Goal: Task Accomplishment & Management: Manage account settings

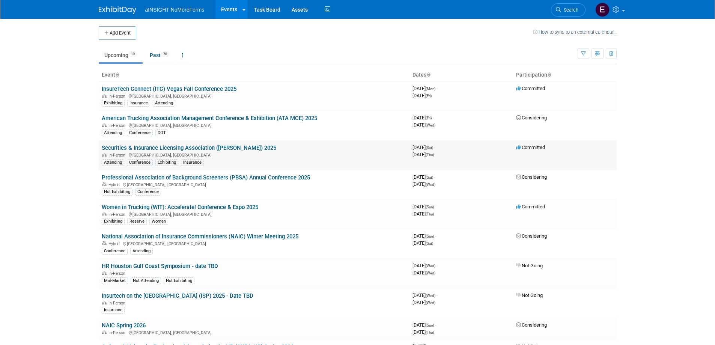
click at [171, 148] on link "Securities & Insurance Licensing Association ([PERSON_NAME]) 2025" at bounding box center [189, 148] width 175 height 7
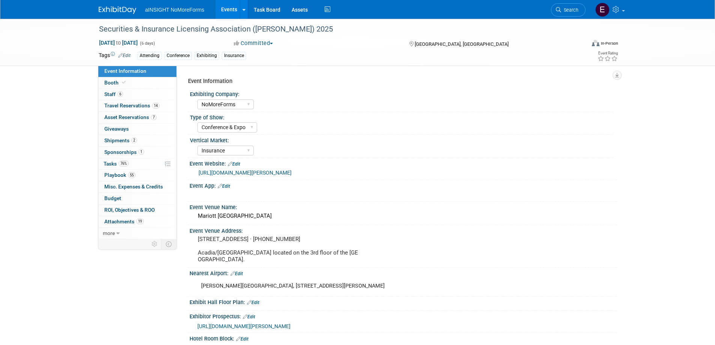
select select "NoMoreForms"
select select "Conference & Expo"
select select "Insurance"
select select "Booth Access Only"
select select "No"
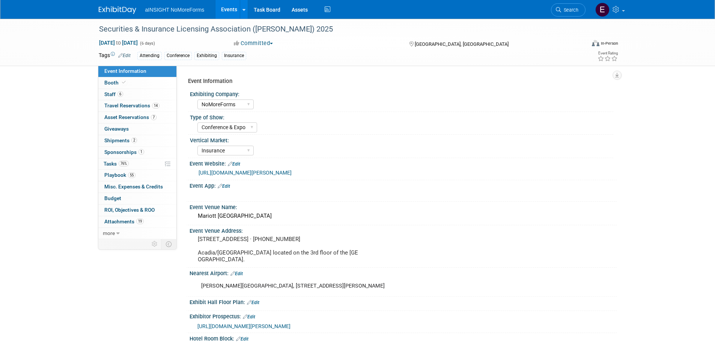
select select "Yes"
select select "No"
select select "Yes"
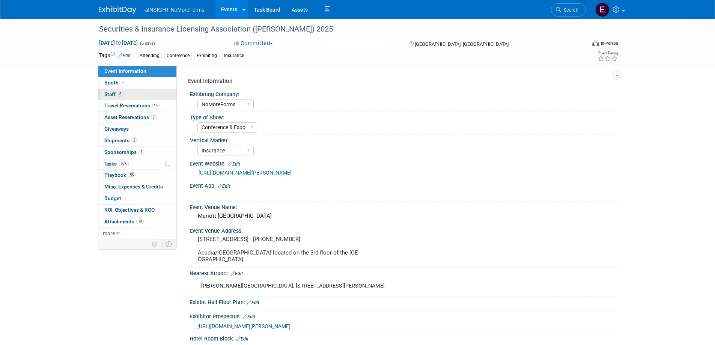
click at [125, 95] on link "6 Staff 6" at bounding box center [137, 94] width 78 height 11
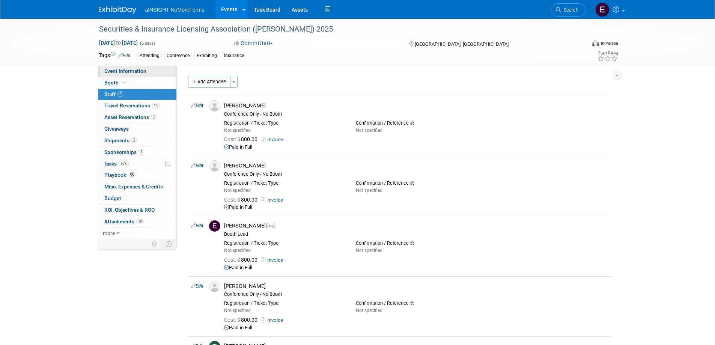
click at [144, 73] on span "Event Information" at bounding box center [125, 71] width 42 height 6
select select "NoMoreForms"
select select "Conference & Expo"
select select "Insurance"
select select "Booth Access Only"
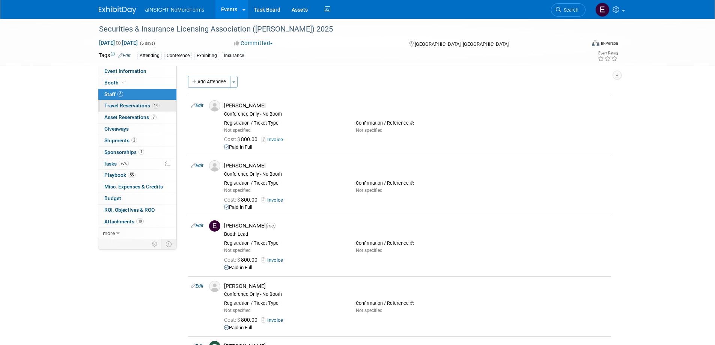
select select "No"
select select "Yes"
select select "No"
select select "Yes"
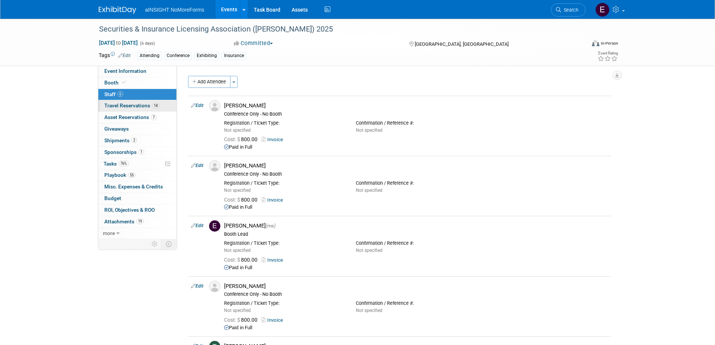
select select "Yes"
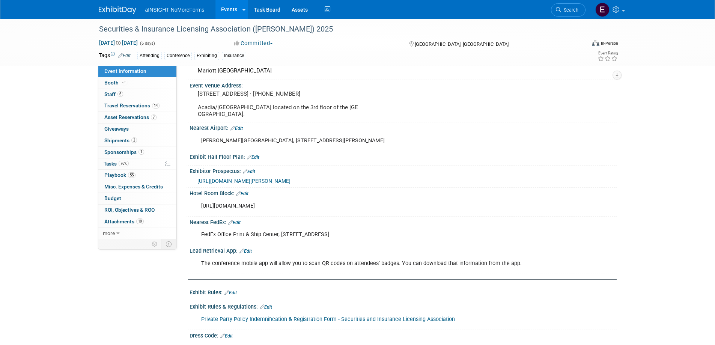
scroll to position [75, 0]
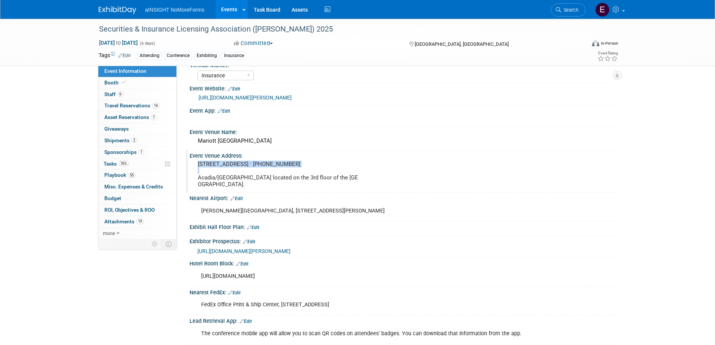
drag, startPoint x: 196, startPoint y: 164, endPoint x: 290, endPoint y: 167, distance: 93.9
click at [290, 167] on div "555 Canal St, New Orleans, LA 70130 · (504) 581-1000 Acadia/Bissonet Ballroom l…" at bounding box center [278, 174] width 167 height 31
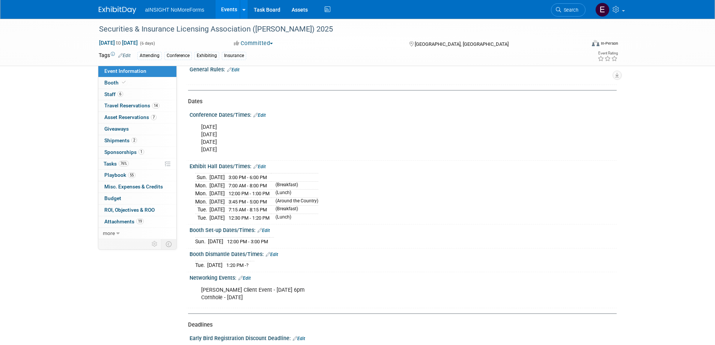
scroll to position [713, 0]
